Goal: Navigation & Orientation: Find specific page/section

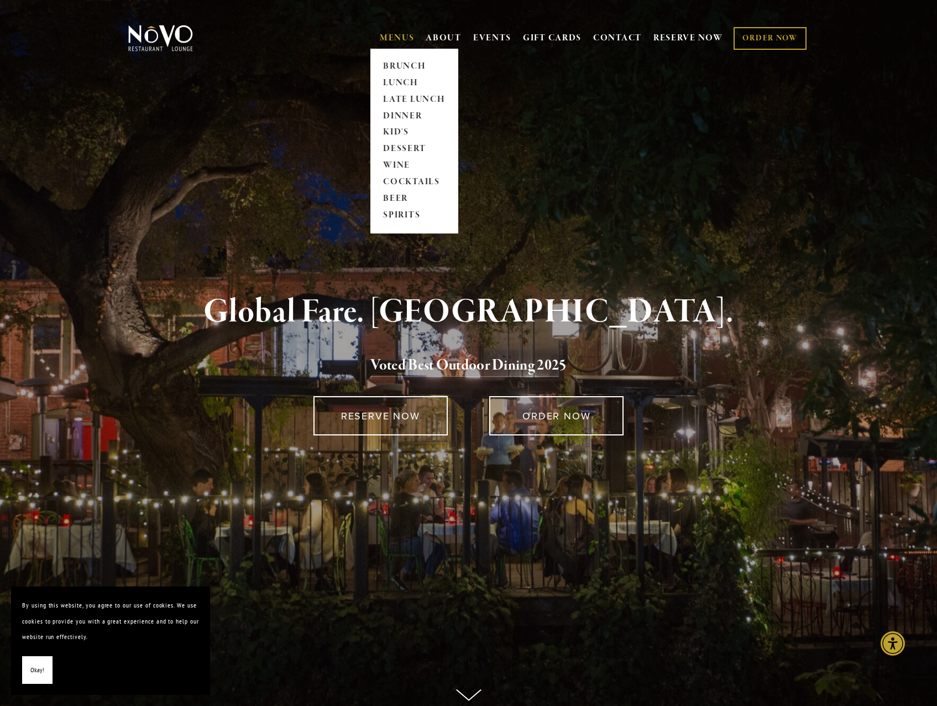
click at [382, 35] on link "MENUS" at bounding box center [397, 38] width 35 height 11
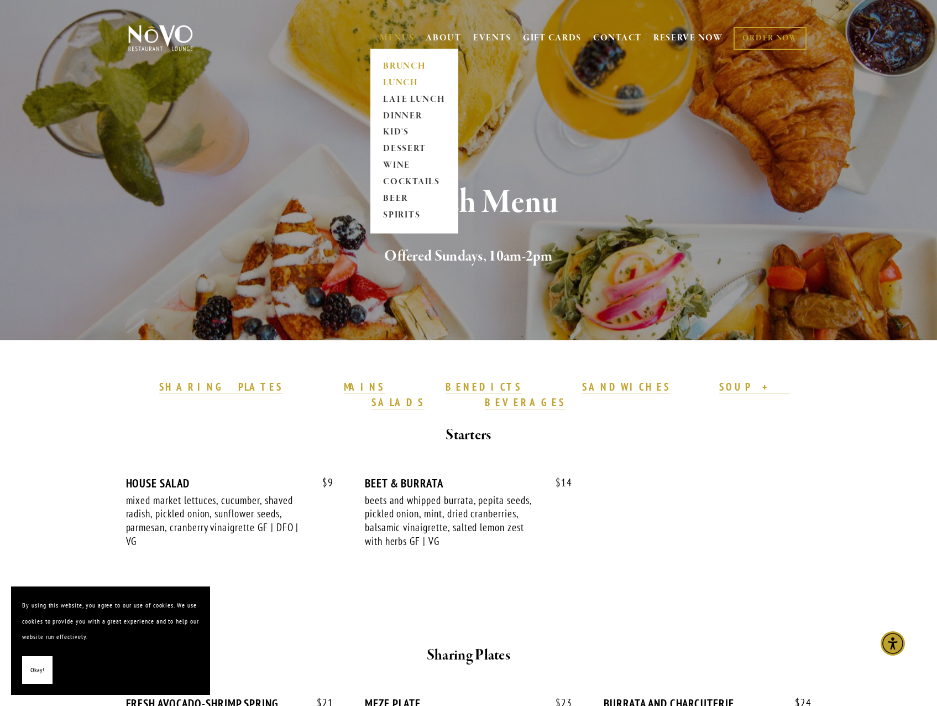
click at [400, 81] on link "LUNCH" at bounding box center [414, 83] width 69 height 17
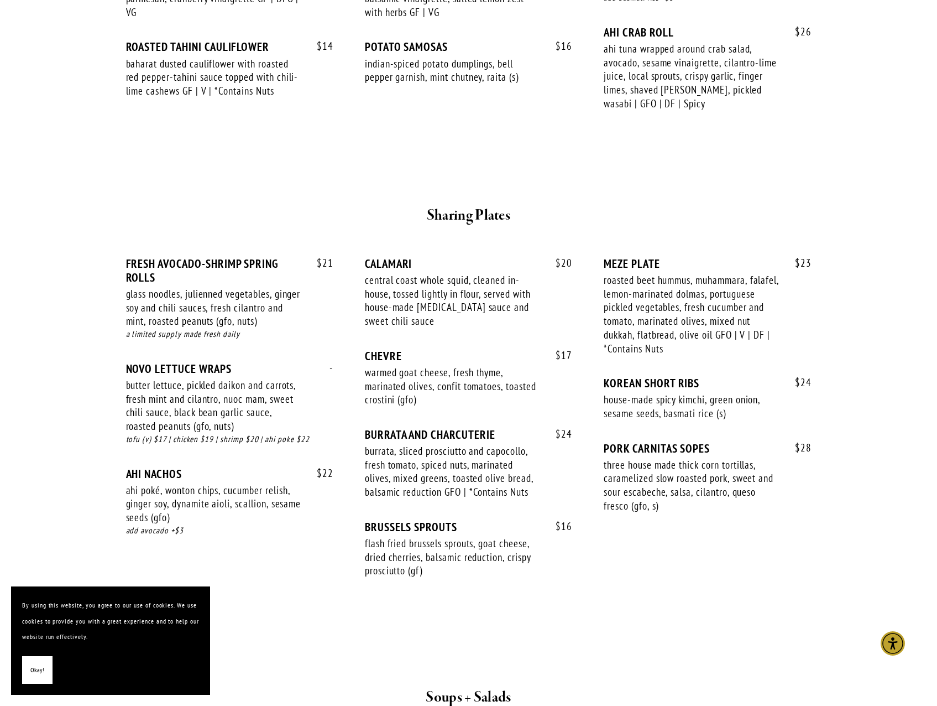
scroll to position [442, 0]
